Goal: Transaction & Acquisition: Purchase product/service

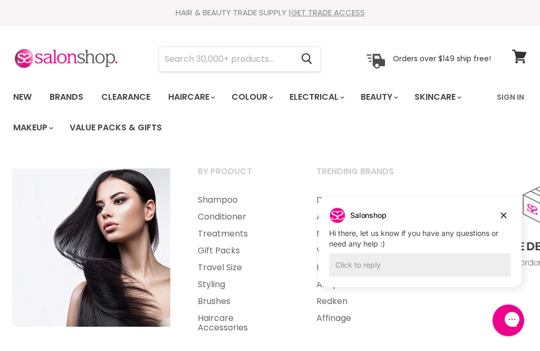
scroll to position [30, 0]
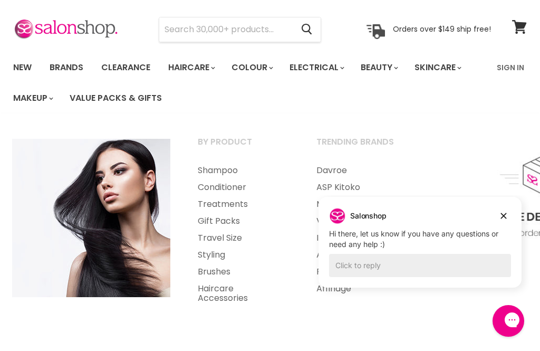
click at [221, 273] on link "Brushes" at bounding box center [243, 271] width 117 height 17
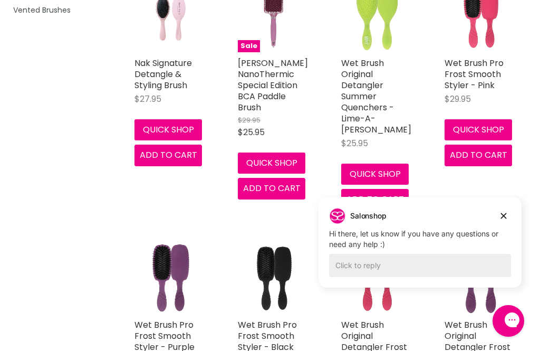
scroll to position [305, 0]
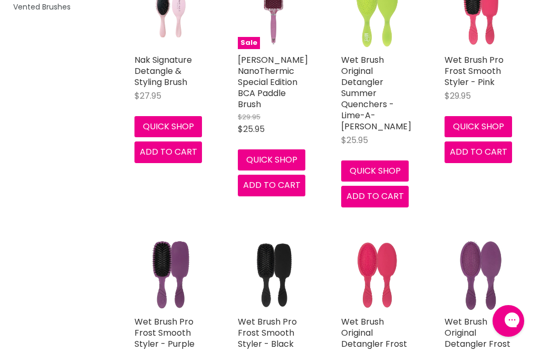
click at [503, 250] on img "Main content" at bounding box center [480, 275] width 72 height 72
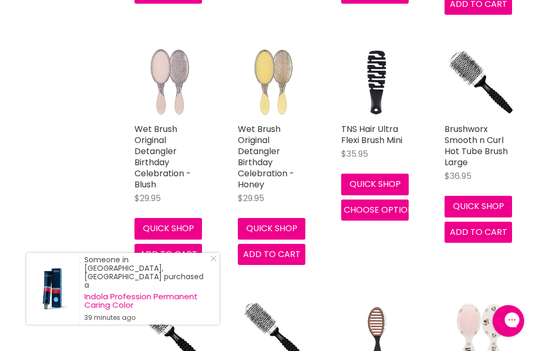
scroll to position [977, 0]
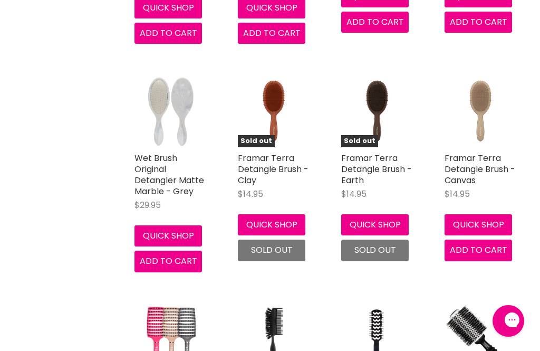
scroll to position [1601, 0]
